Goal: Navigation & Orientation: Find specific page/section

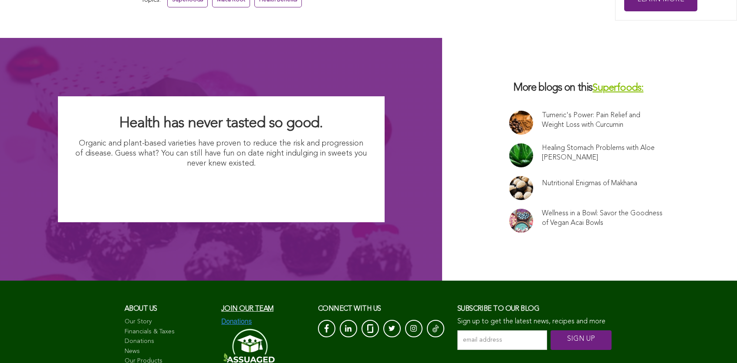
scroll to position [5913, 0]
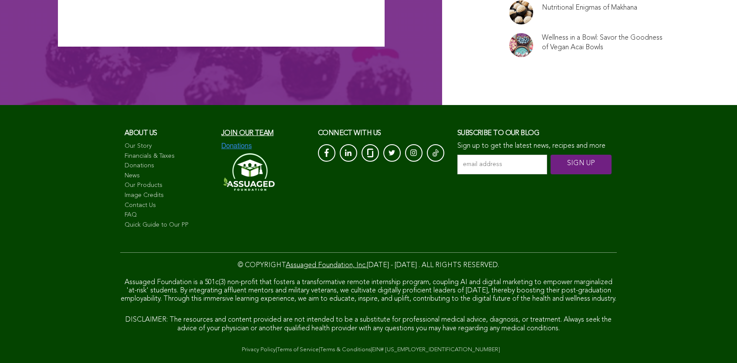
click at [242, 347] on link "Privacy Policy" at bounding box center [259, 350] width 34 height 6
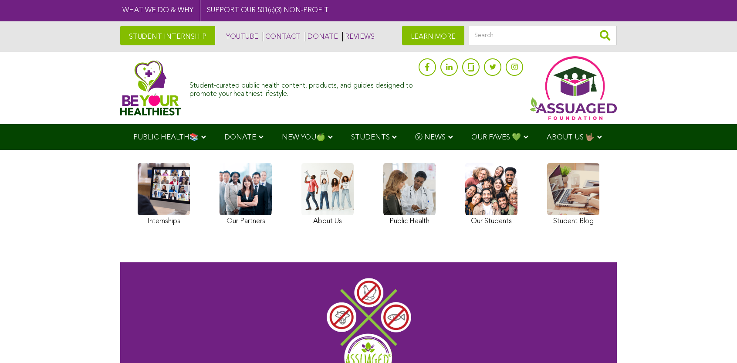
click at [120, 91] on img at bounding box center [150, 87] width 61 height 55
